Goal: Navigation & Orientation: Find specific page/section

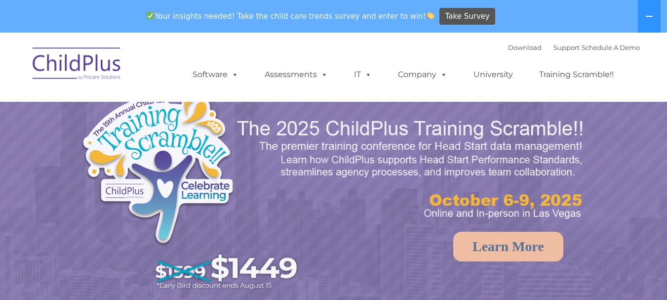
select select "MEDIUM"
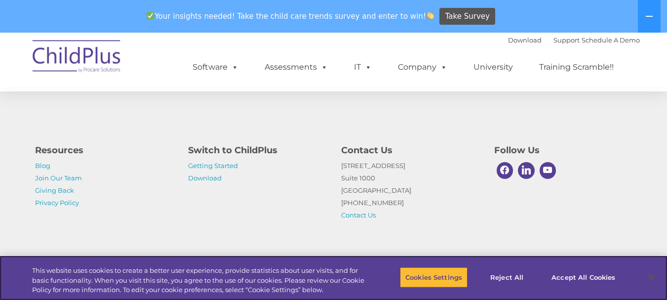
scroll to position [1190, 0]
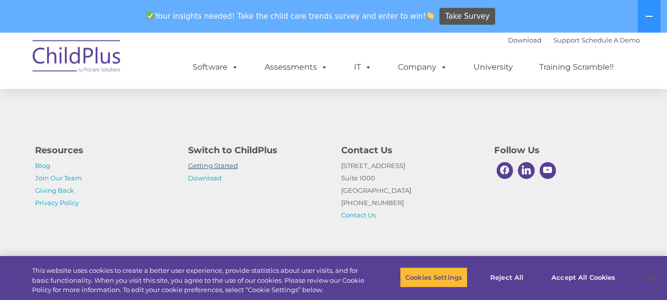
click at [228, 167] on link "Getting Started" at bounding box center [213, 165] width 50 height 8
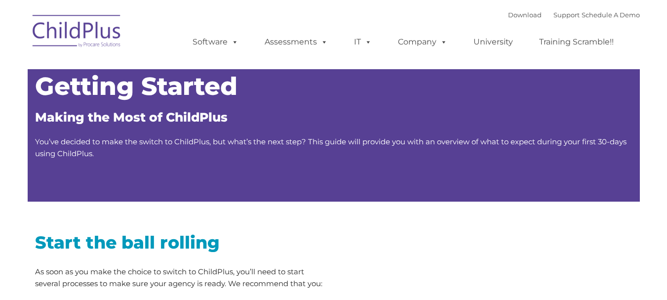
type input ""
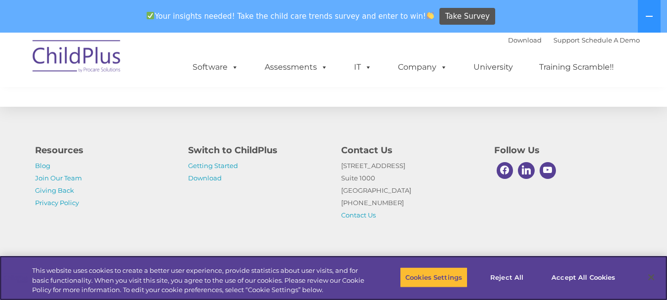
scroll to position [1613, 0]
drag, startPoint x: 671, startPoint y: 26, endPoint x: 674, endPoint y: 261, distance: 235.4
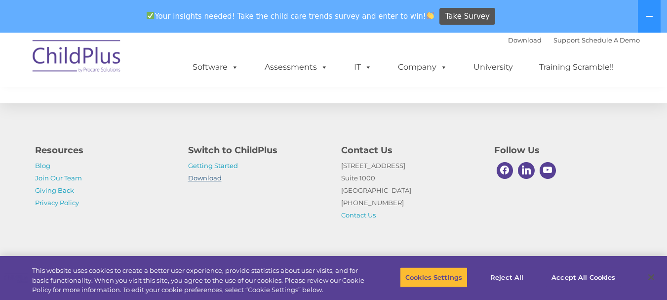
click at [217, 181] on link "Download" at bounding box center [205, 178] width 34 height 8
